Goal: Find contact information: Find contact information

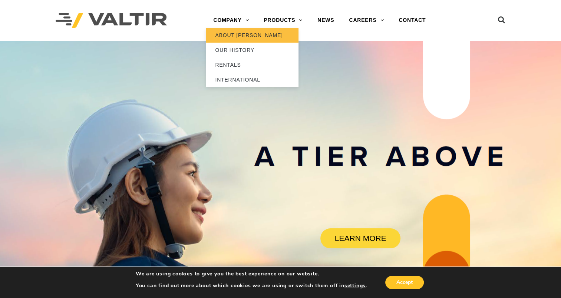
click at [239, 41] on link "ABOUT [PERSON_NAME]" at bounding box center [252, 35] width 93 height 15
